Goal: Information Seeking & Learning: Learn about a topic

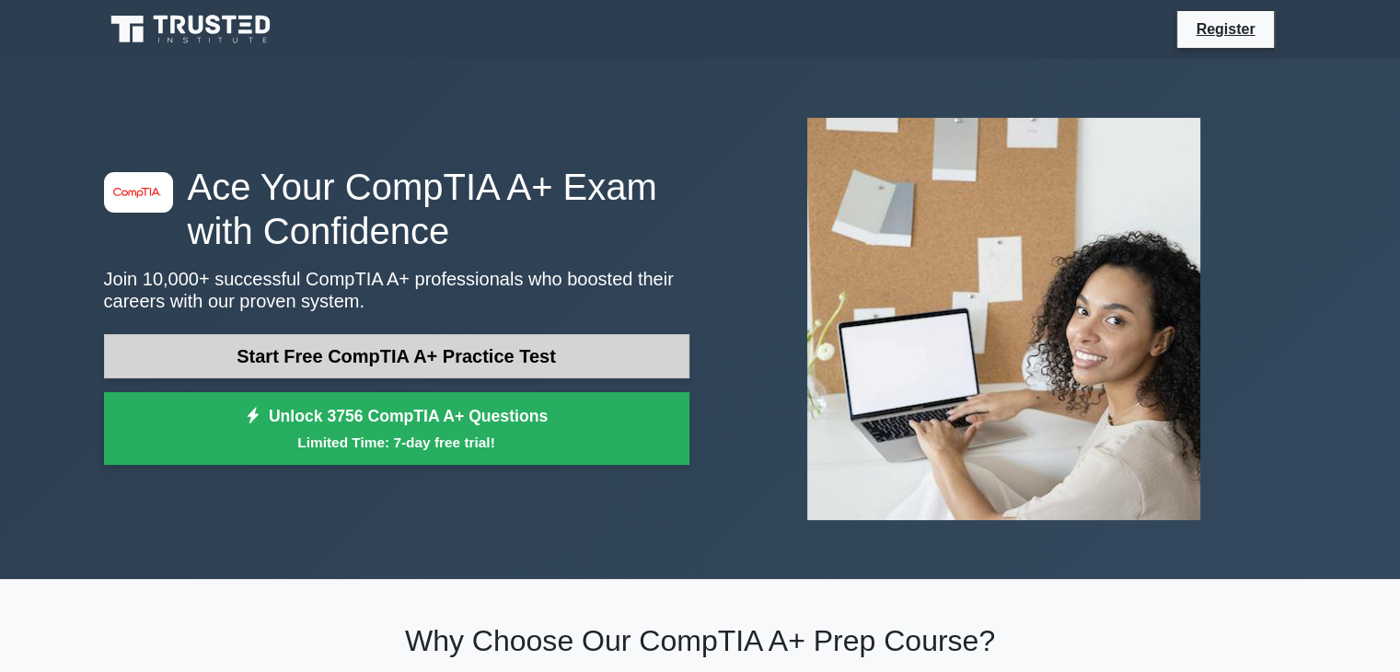
click at [541, 363] on link "Start Free CompTIA A+ Practice Test" at bounding box center [396, 356] width 585 height 44
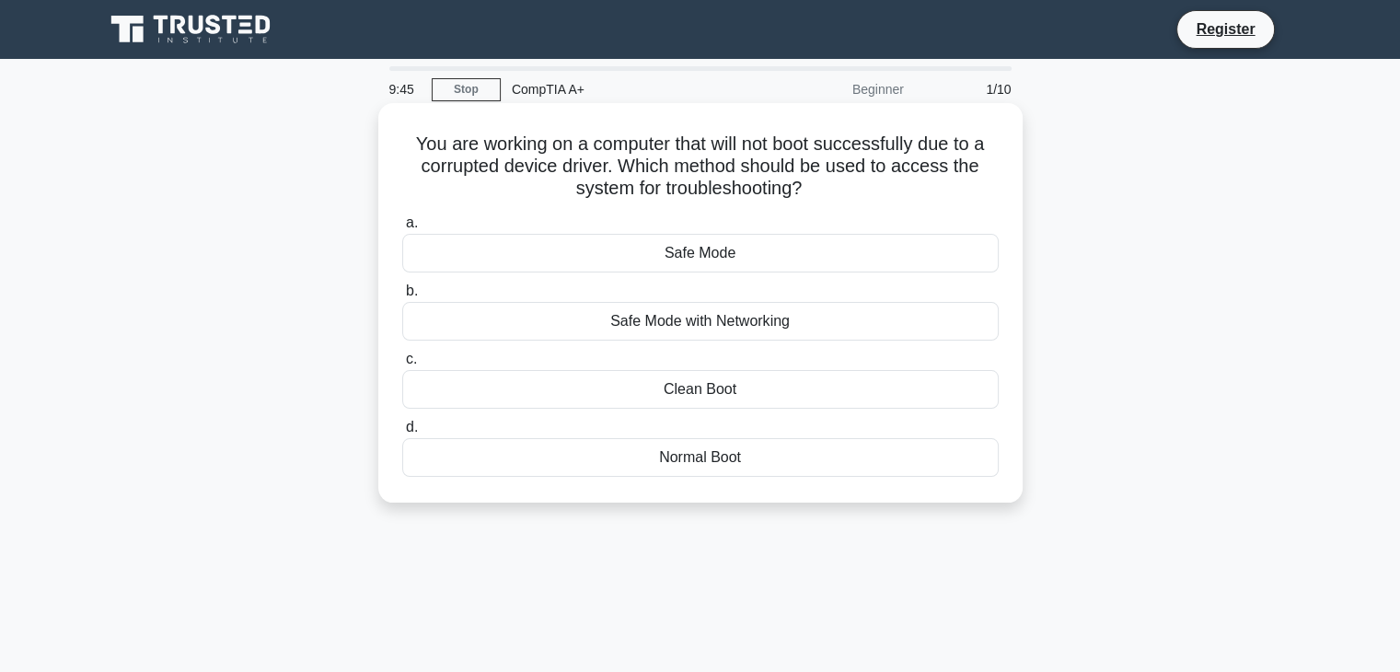
click at [768, 262] on div "Safe Mode" at bounding box center [700, 253] width 596 height 39
click at [402, 229] on input "a. Safe Mode" at bounding box center [402, 223] width 0 height 12
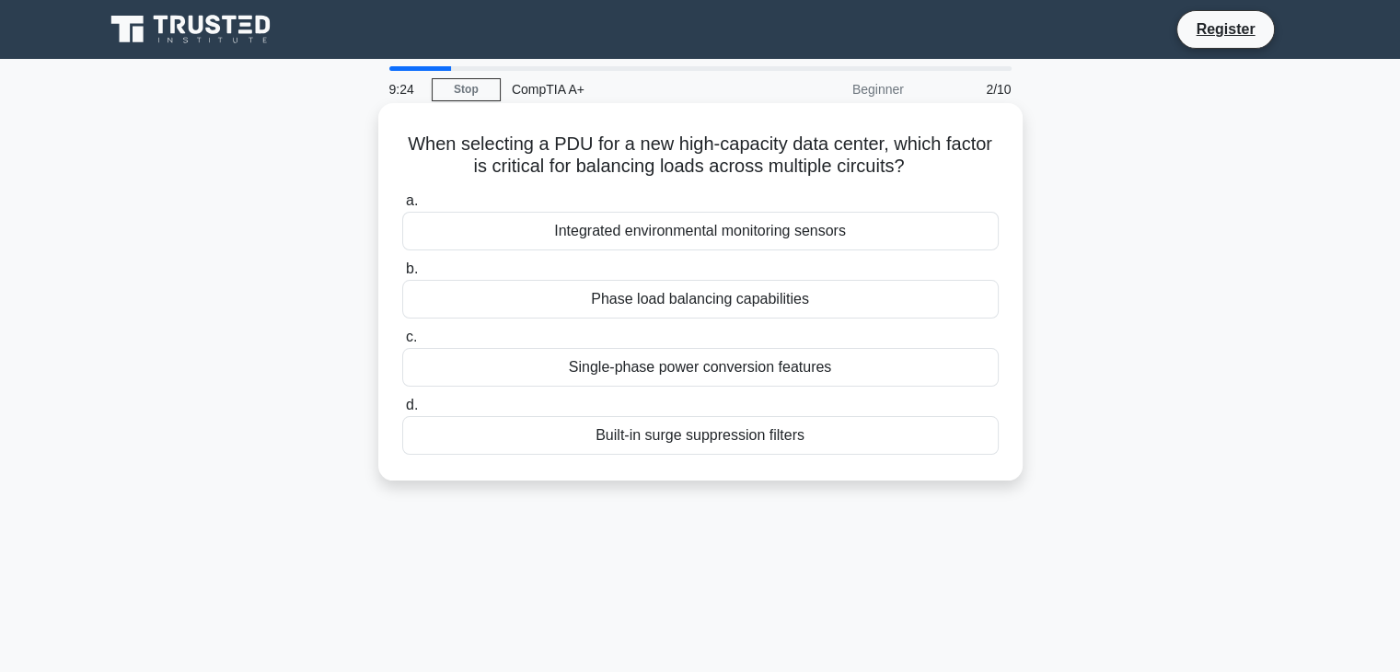
click at [902, 247] on div "Integrated environmental monitoring sensors" at bounding box center [700, 231] width 596 height 39
click at [402, 207] on input "a. Integrated environmental monitoring sensors" at bounding box center [402, 201] width 0 height 12
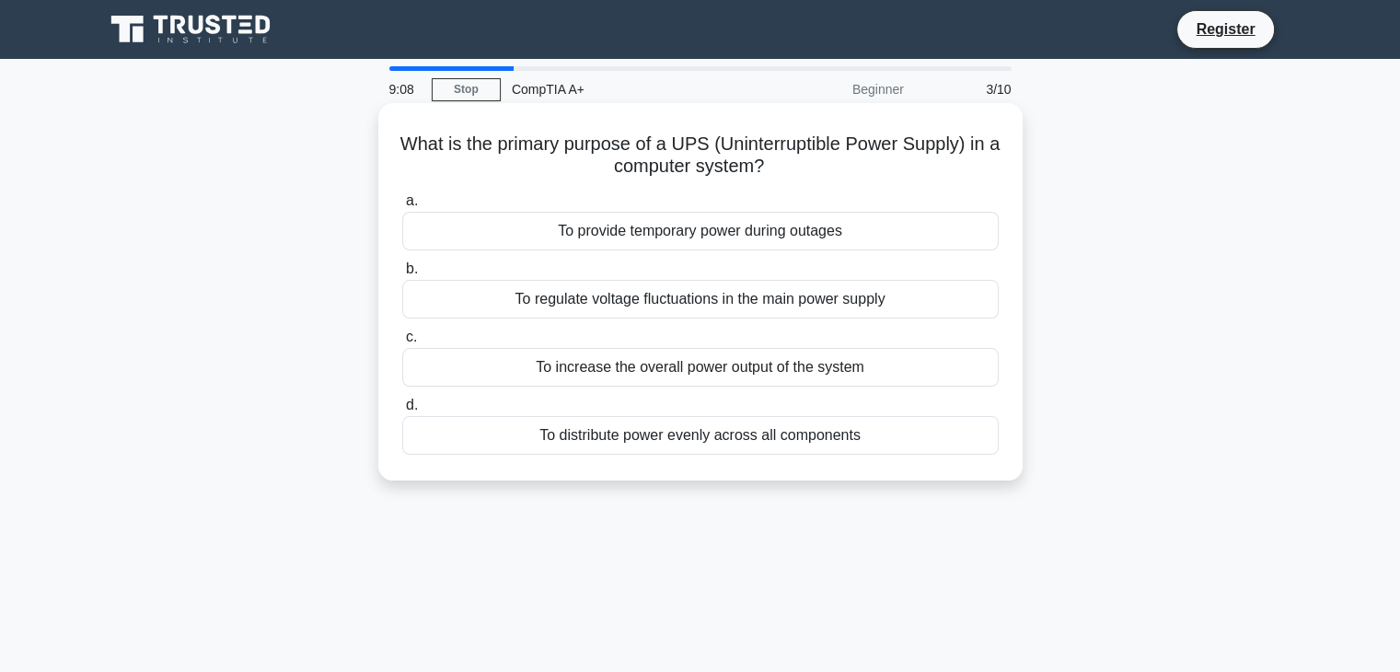
click at [862, 241] on div "To provide temporary power during outages" at bounding box center [700, 231] width 596 height 39
click at [402, 207] on input "a. To provide temporary power during outages" at bounding box center [402, 201] width 0 height 12
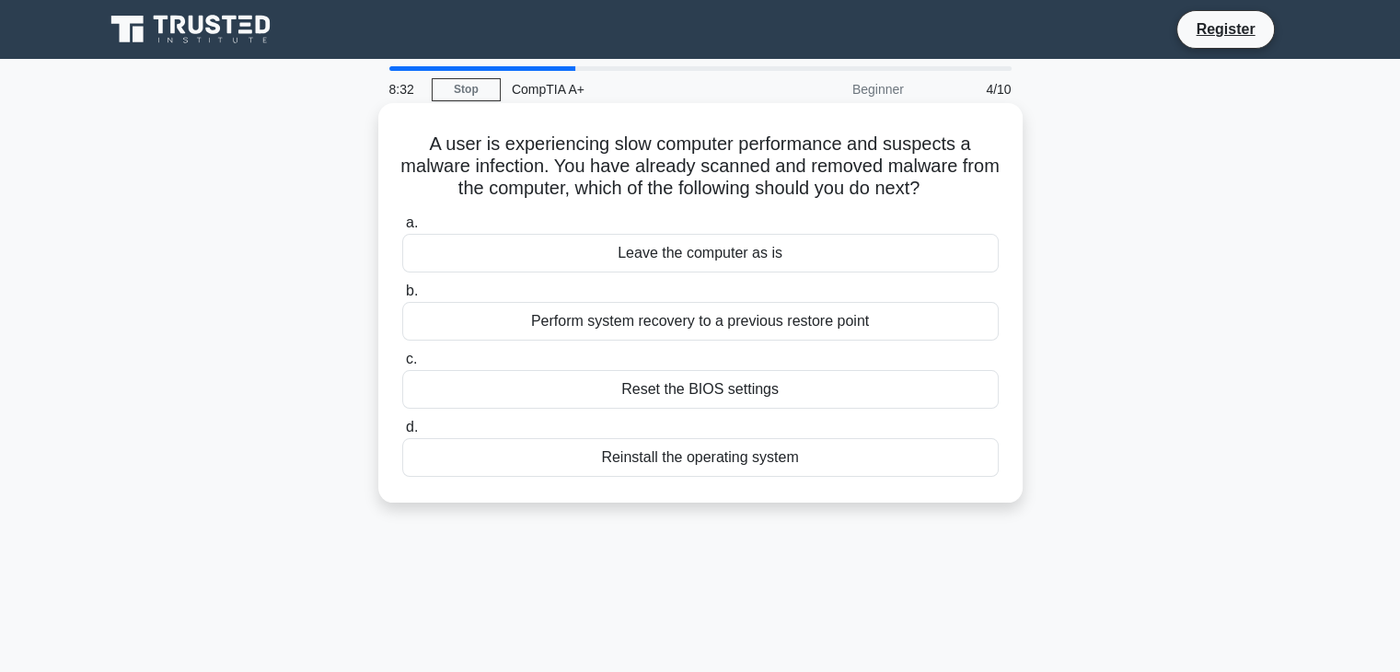
click at [819, 320] on div "Perform system recovery to a previous restore point" at bounding box center [700, 321] width 596 height 39
click at [402, 297] on input "b. Perform system recovery to a previous restore point" at bounding box center [402, 291] width 0 height 12
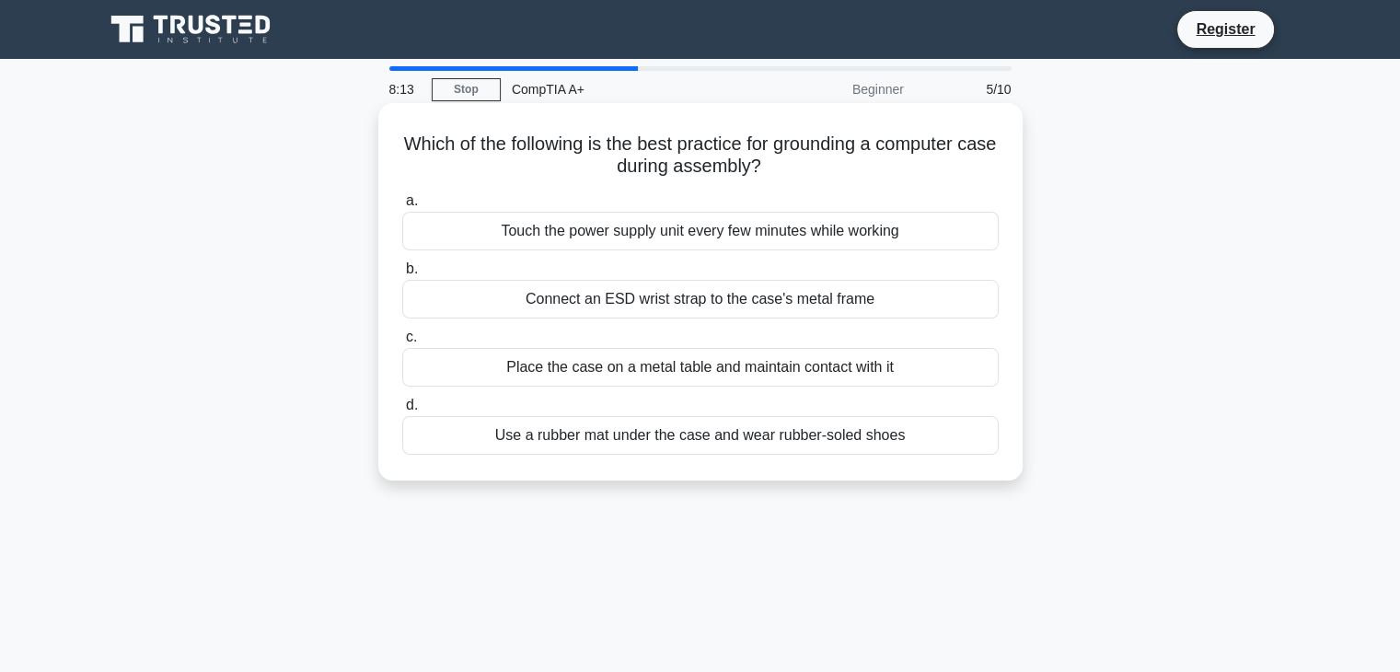
click at [849, 318] on div "Connect an ESD wrist strap to the case's metal frame" at bounding box center [700, 299] width 596 height 39
click at [402, 275] on input "b. Connect an ESD wrist strap to the case's metal frame" at bounding box center [402, 269] width 0 height 12
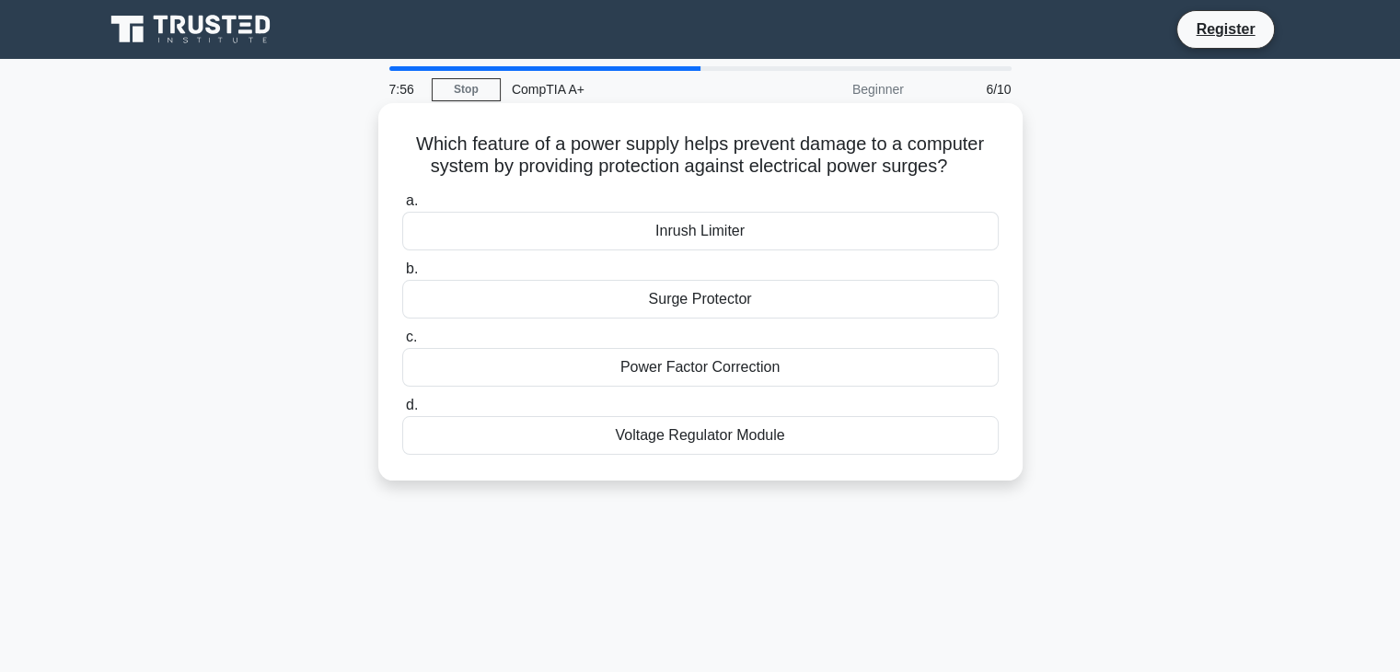
click at [790, 314] on div "Surge Protector" at bounding box center [700, 299] width 596 height 39
click at [402, 275] on input "b. Surge Protector" at bounding box center [402, 269] width 0 height 12
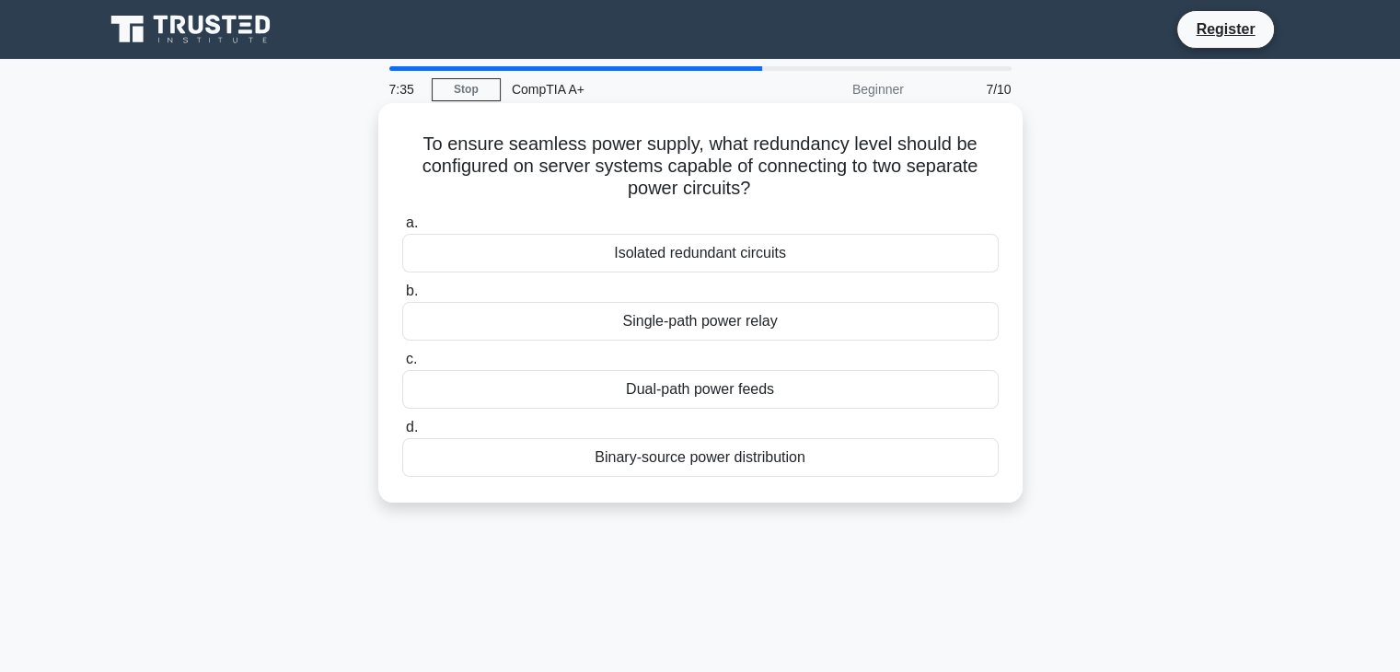
click at [756, 392] on div "Dual-path power feeds" at bounding box center [700, 389] width 596 height 39
click at [402, 365] on input "c. Dual-path power feeds" at bounding box center [402, 359] width 0 height 12
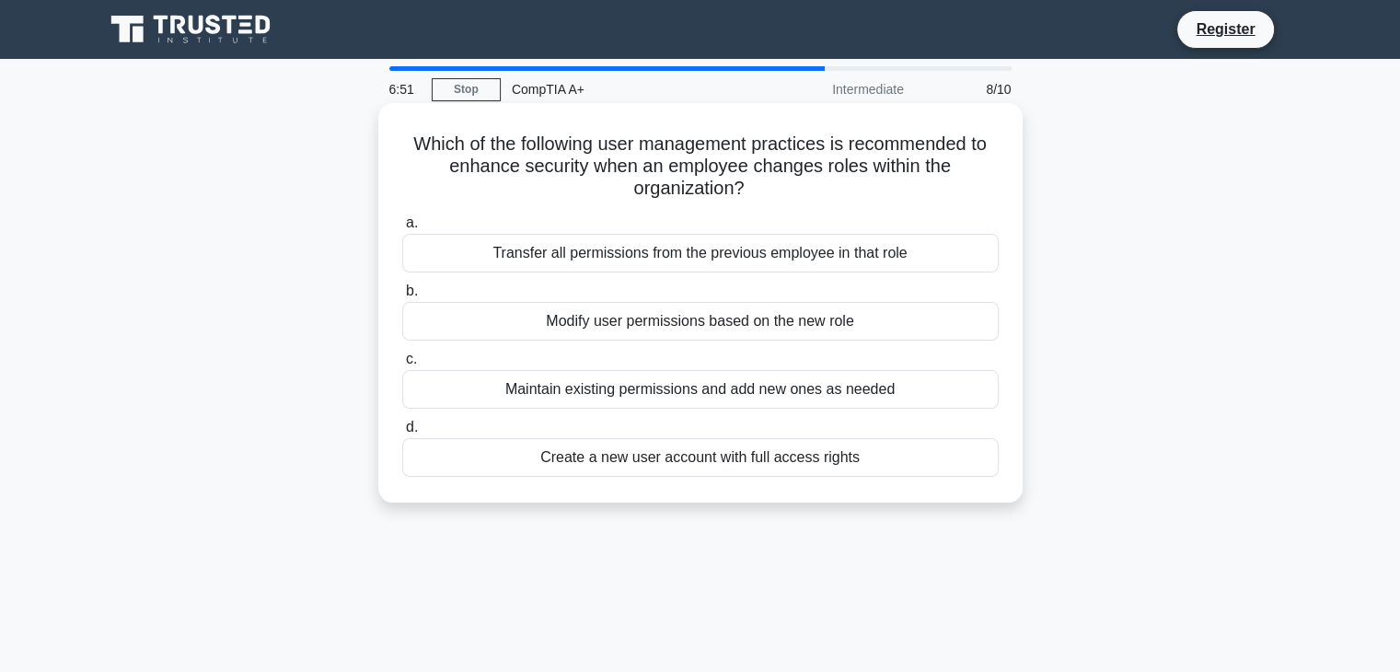
click at [794, 327] on div "Modify user permissions based on the new role" at bounding box center [700, 321] width 596 height 39
click at [402, 297] on input "b. Modify user permissions based on the new role" at bounding box center [402, 291] width 0 height 12
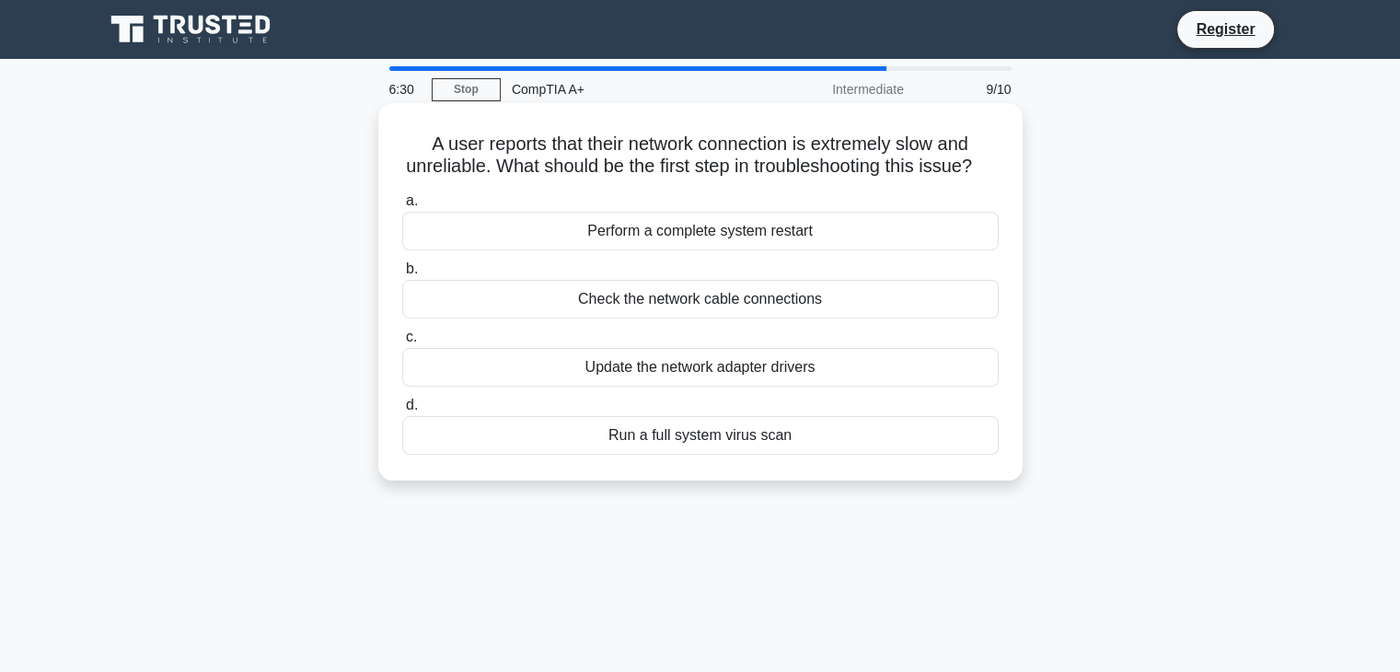
click at [893, 318] on div "Check the network cable connections" at bounding box center [700, 299] width 596 height 39
click at [402, 275] on input "b. Check the network cable connections" at bounding box center [402, 269] width 0 height 12
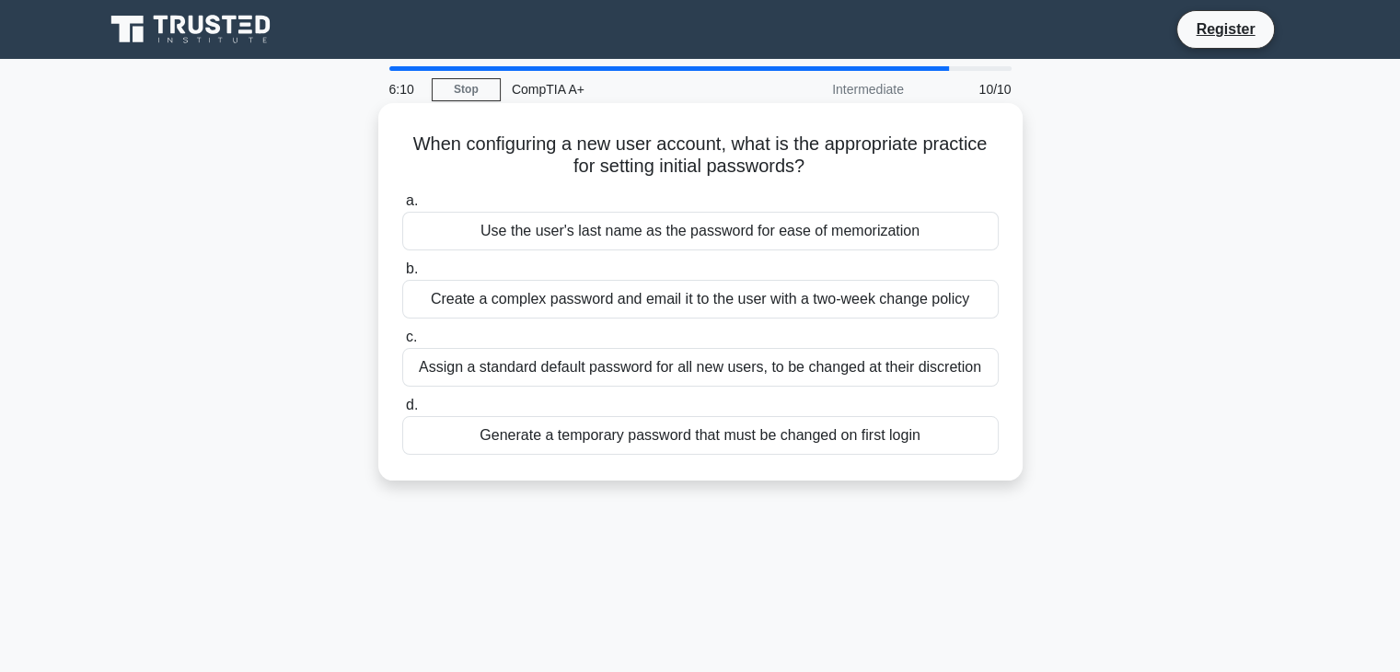
click at [874, 438] on div "Generate a temporary password that must be changed on first login" at bounding box center [700, 435] width 596 height 39
click at [402, 411] on input "d. Generate a temporary password that must be changed on first login" at bounding box center [402, 405] width 0 height 12
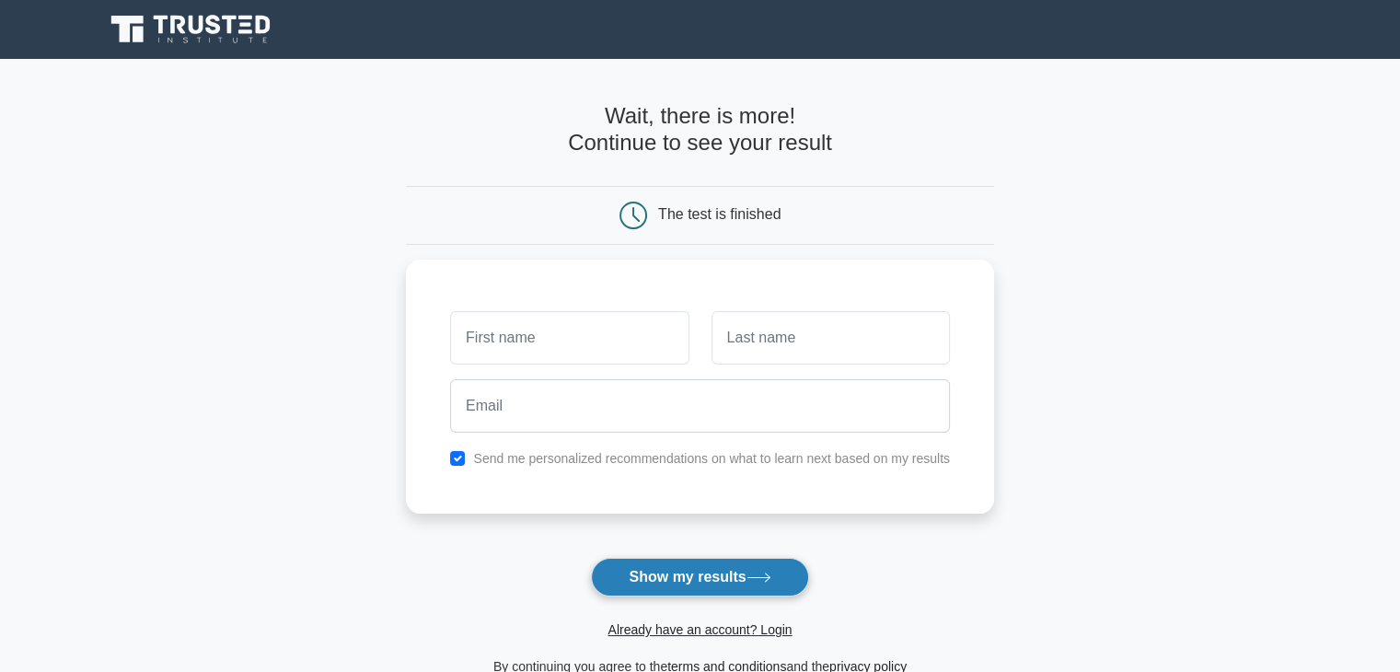
click at [709, 574] on button "Show my results" at bounding box center [699, 577] width 217 height 39
click at [848, 553] on form "Wait, there is more! Continue to see your result The test is finished and the" at bounding box center [700, 390] width 588 height 574
